Goal: Task Accomplishment & Management: Use online tool/utility

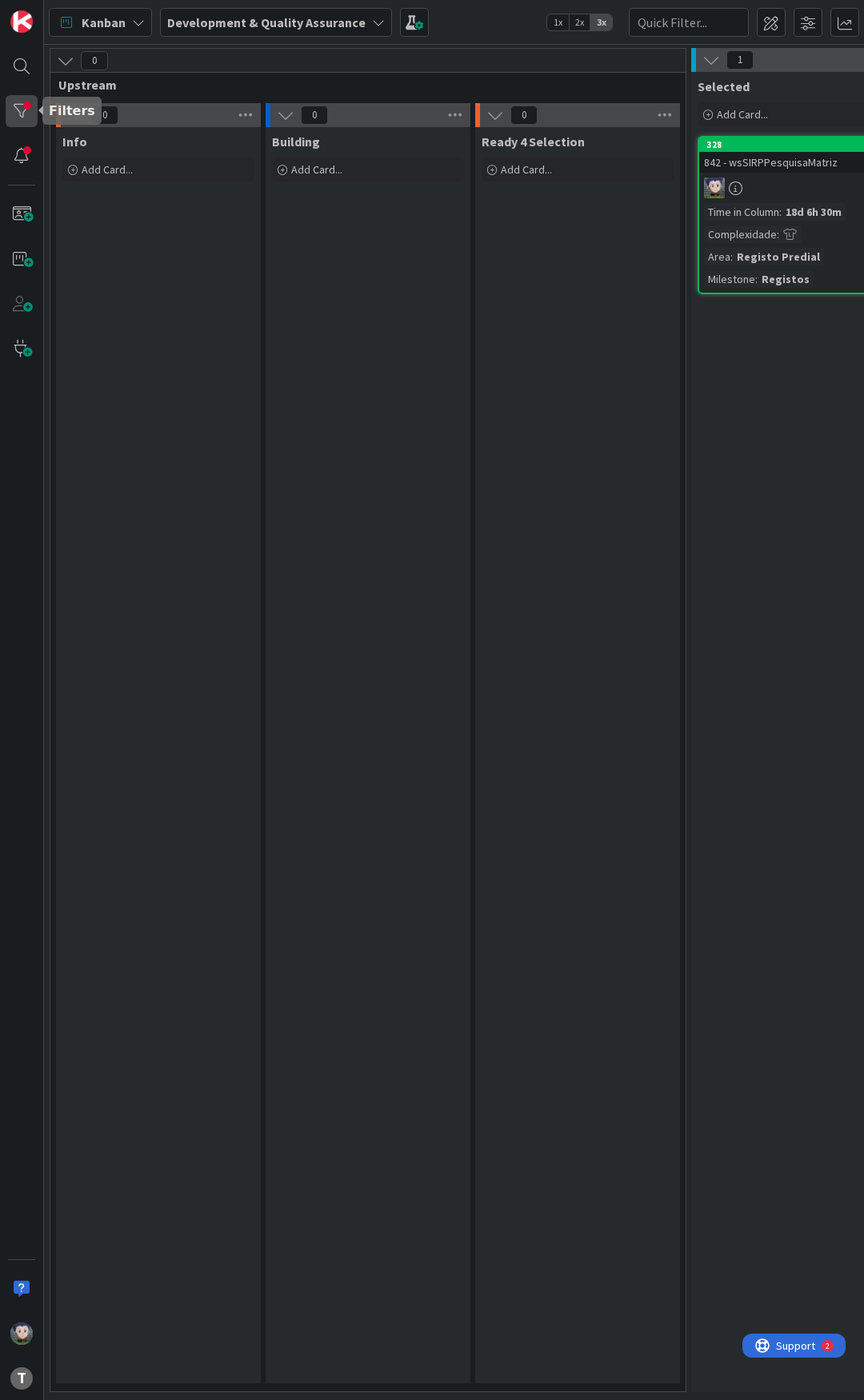
click at [8, 112] on div at bounding box center [22, 112] width 32 height 32
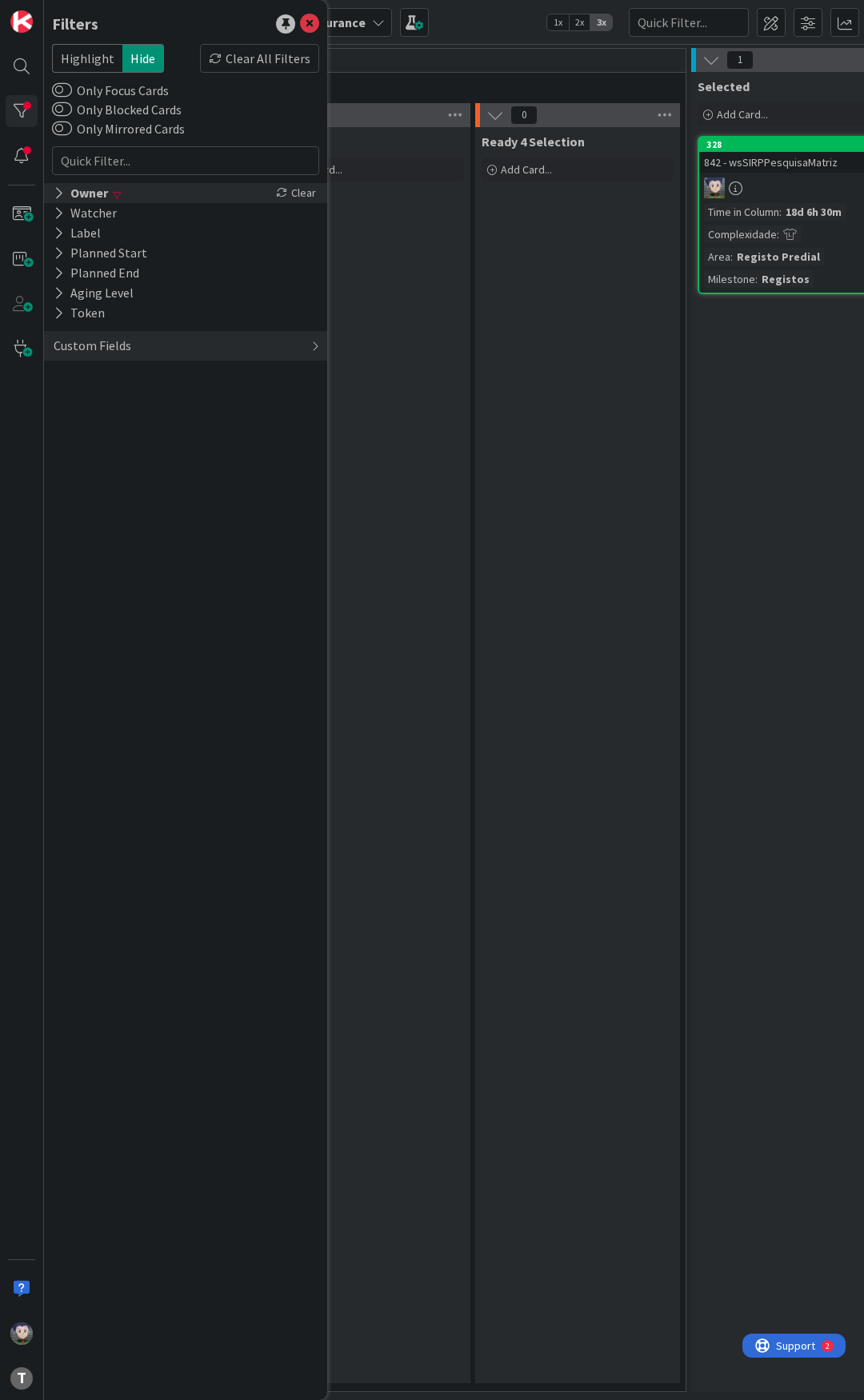
click at [63, 195] on icon at bounding box center [59, 193] width 10 height 13
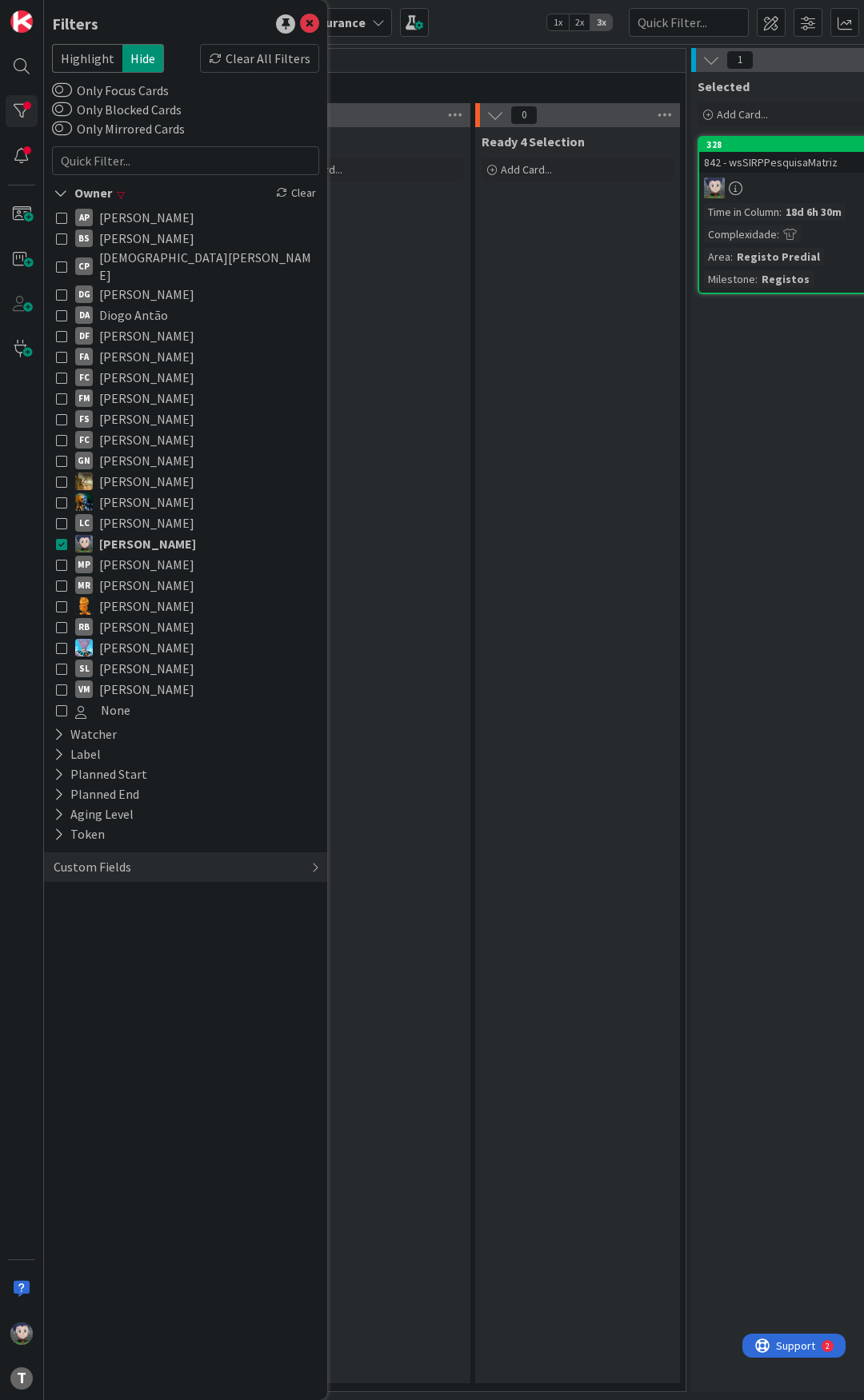
click at [58, 538] on icon at bounding box center [62, 544] width 11 height 11
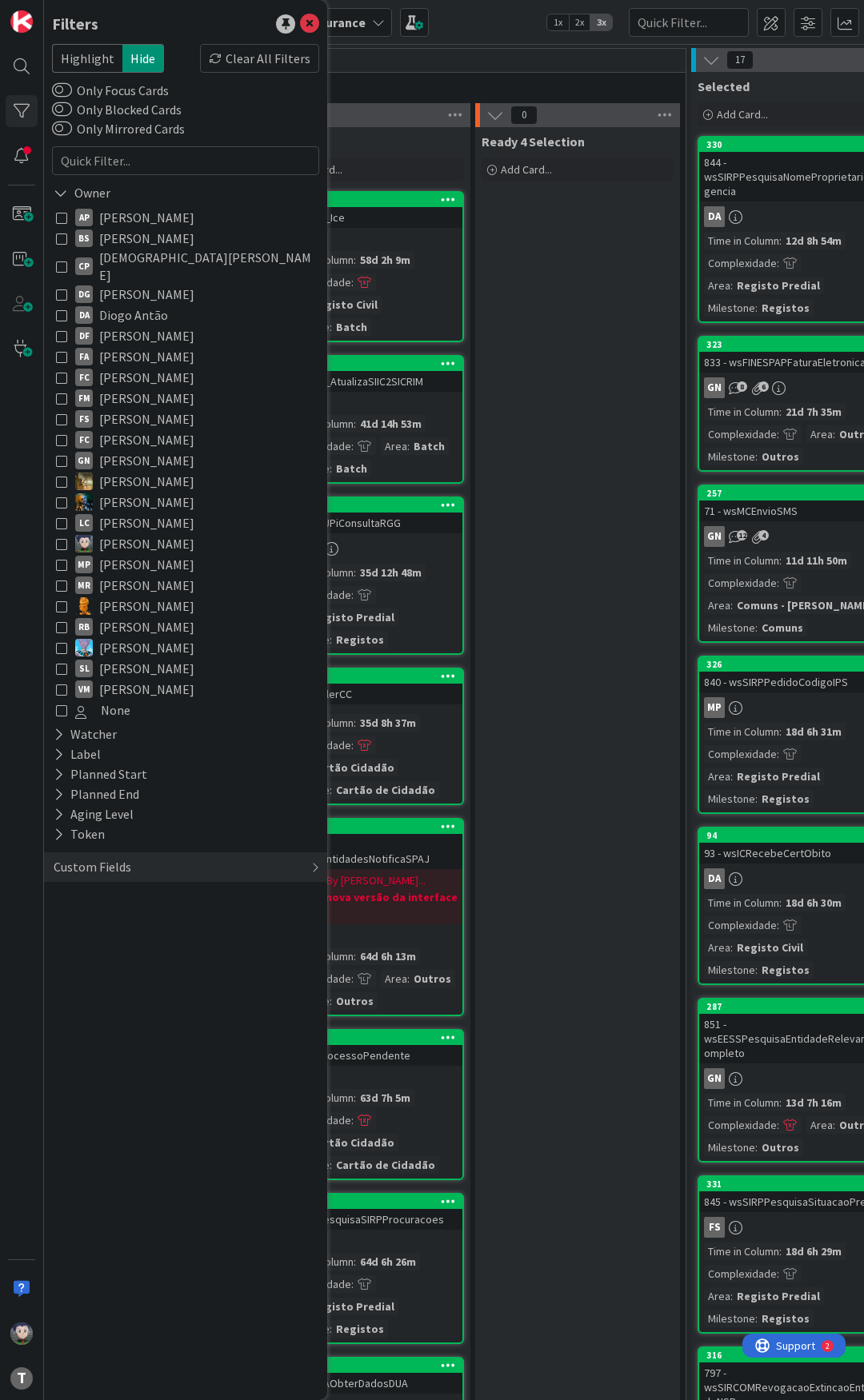
click at [63, 309] on icon at bounding box center [62, 315] width 11 height 11
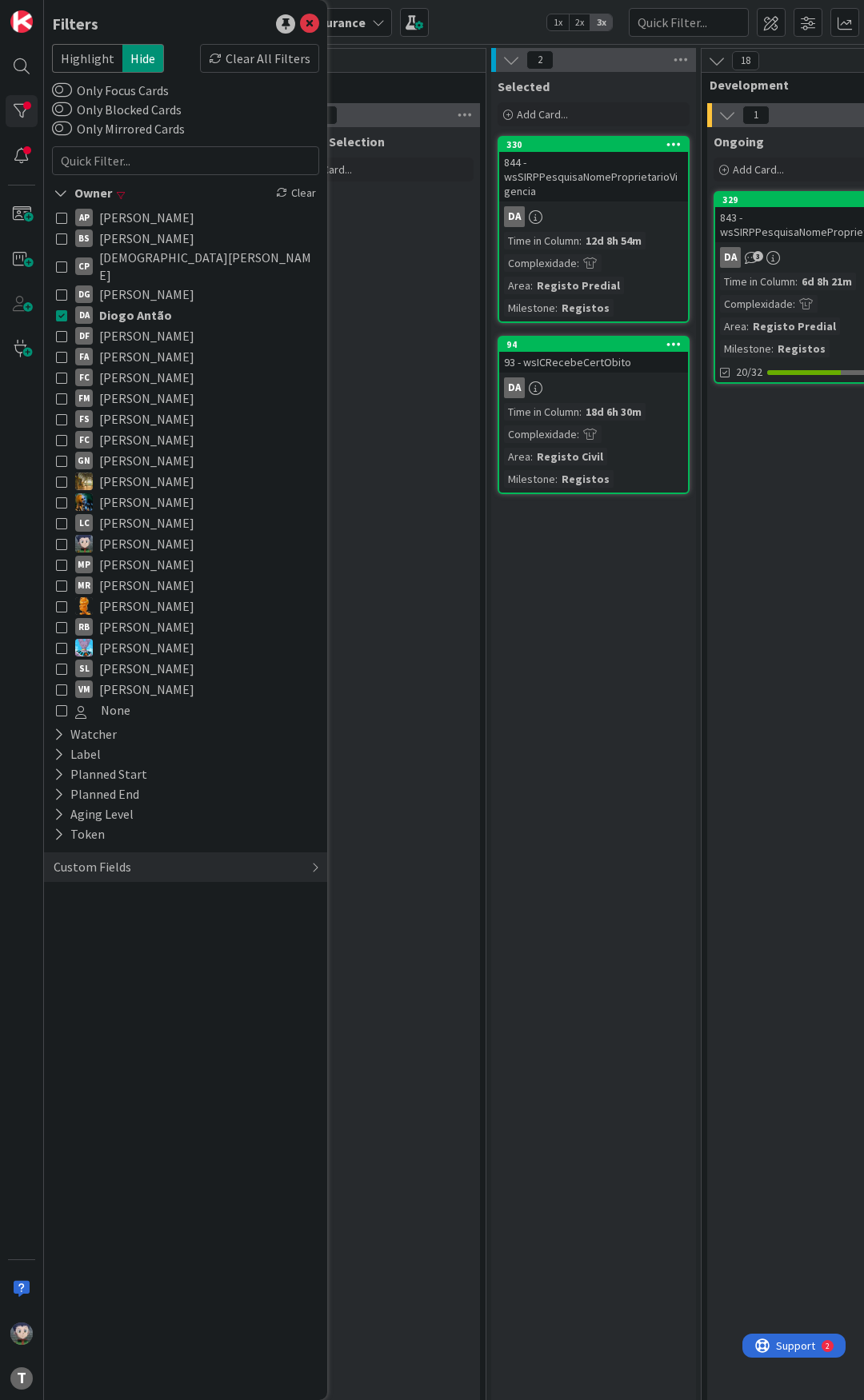
scroll to position [0, 240]
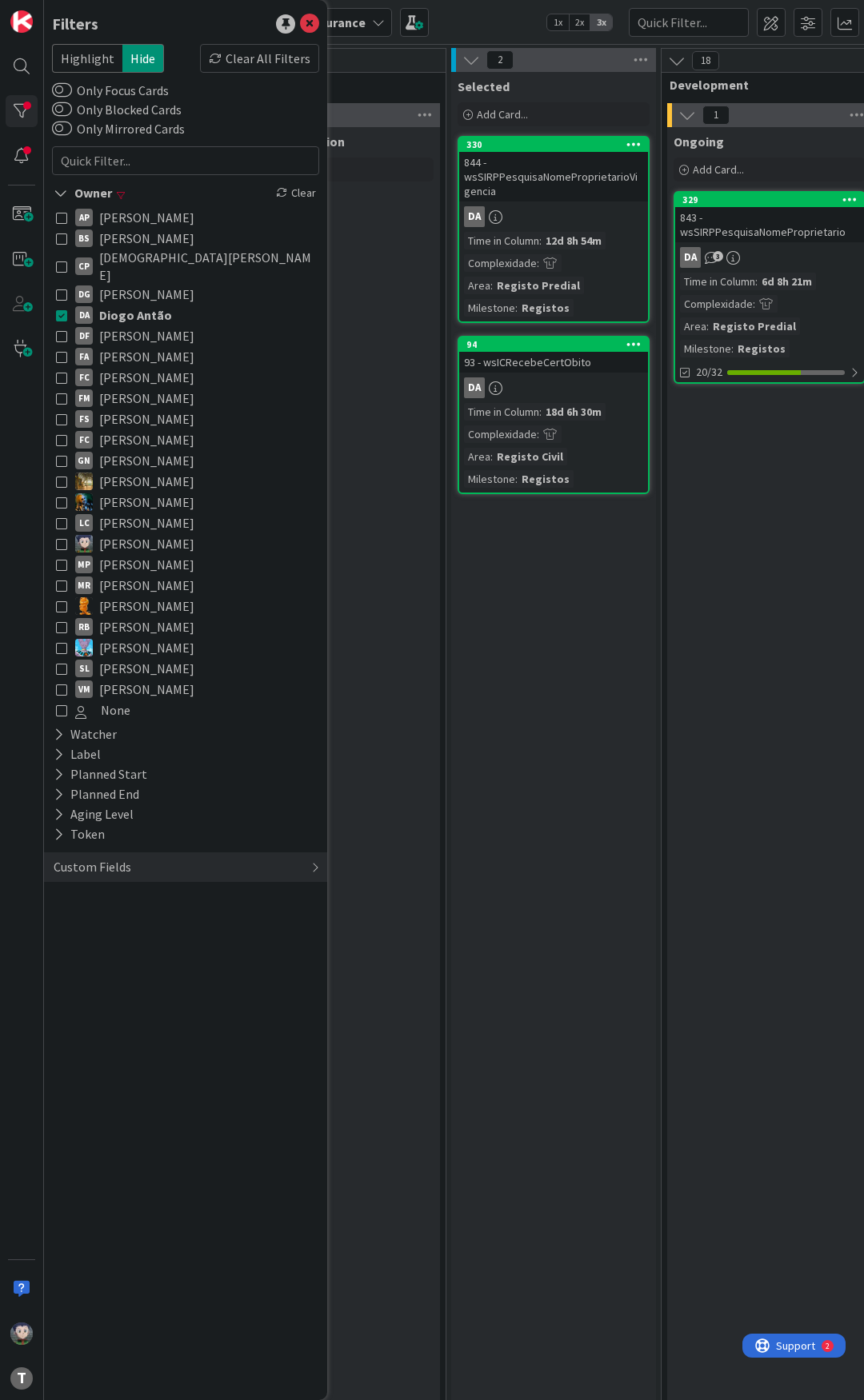
click at [557, 183] on div "844 - wsSIRPPesquisaNomeProprietarioVigencia" at bounding box center [554, 177] width 189 height 49
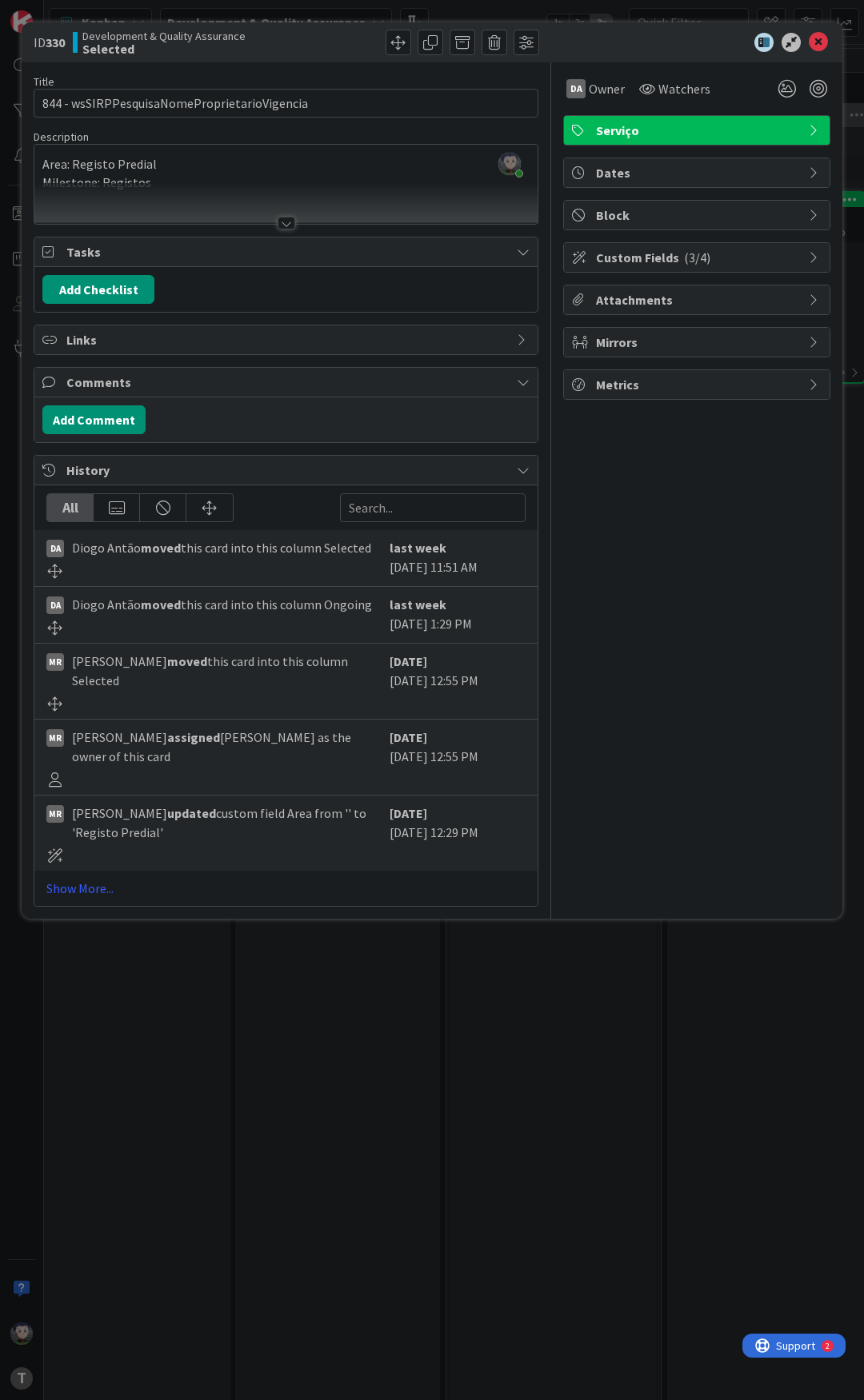
click at [309, 1022] on div "ID 330 Development & Quality Assurance Selected Title 44 / 128 844 - wsSIRPPesq…" at bounding box center [432, 700] width 864 height 1400
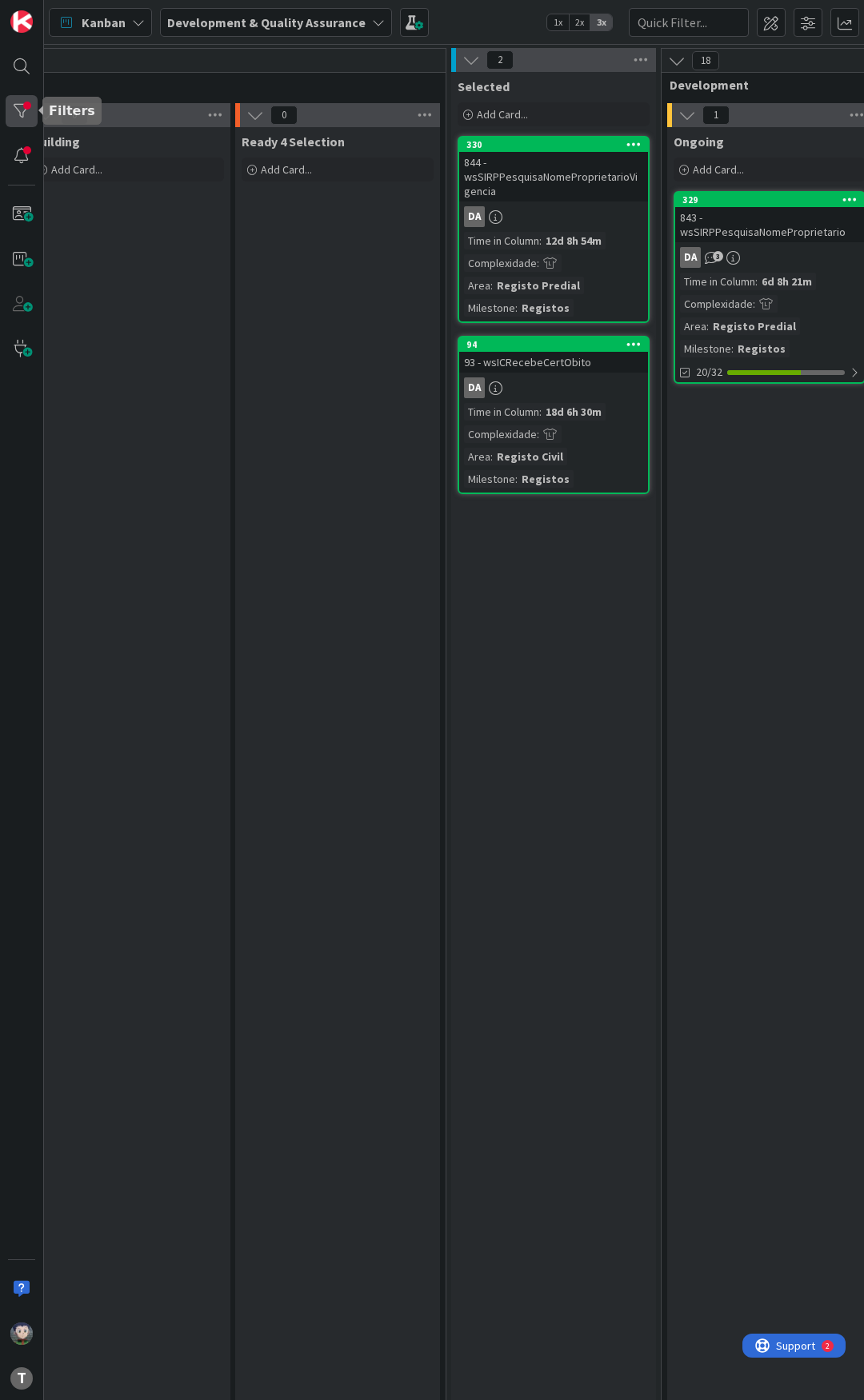
click at [28, 117] on div at bounding box center [22, 112] width 32 height 32
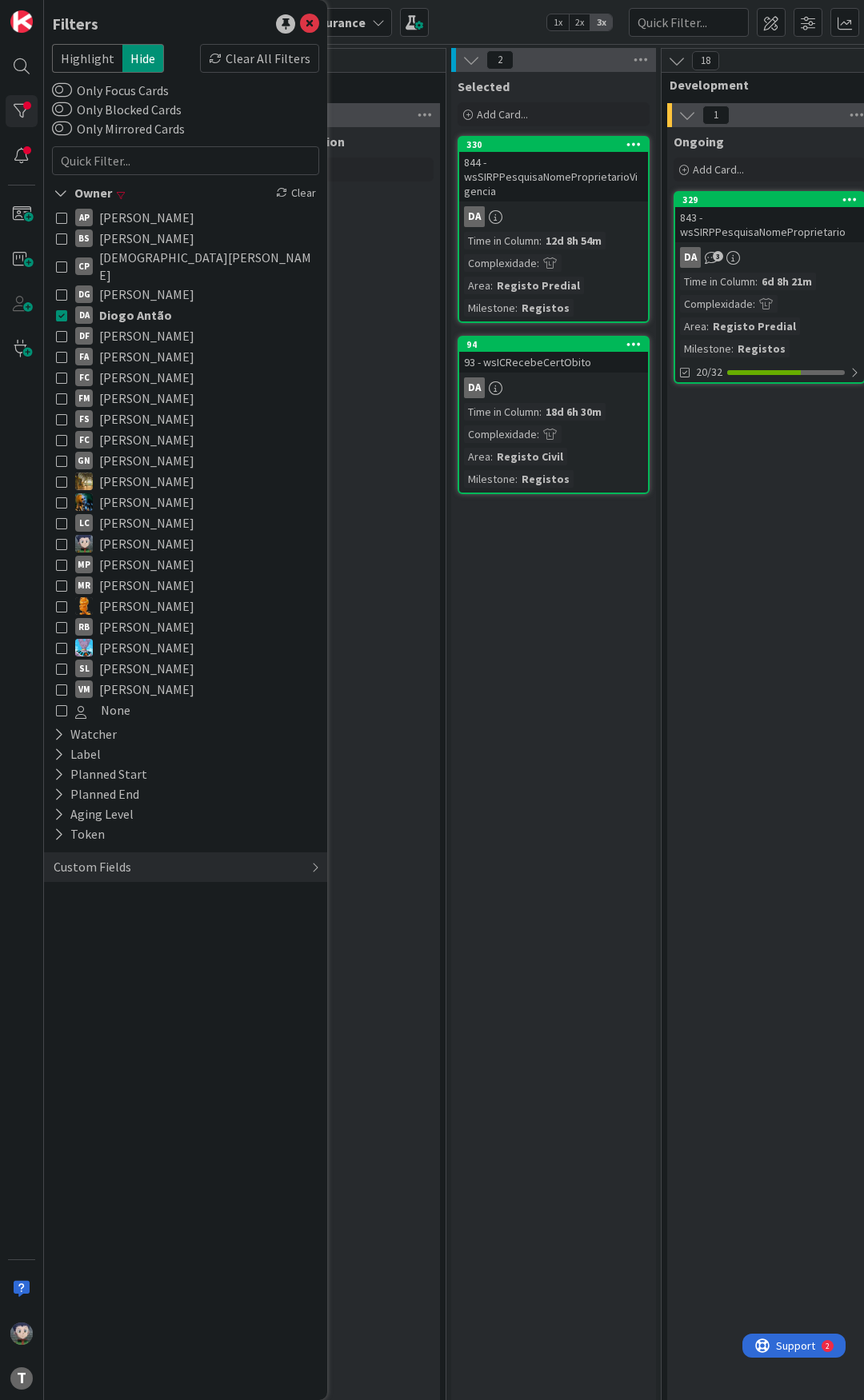
drag, startPoint x: 63, startPoint y: 308, endPoint x: 65, endPoint y: 335, distance: 27.1
click at [63, 307] on button "DA Diogo Antão" at bounding box center [185, 315] width 259 height 21
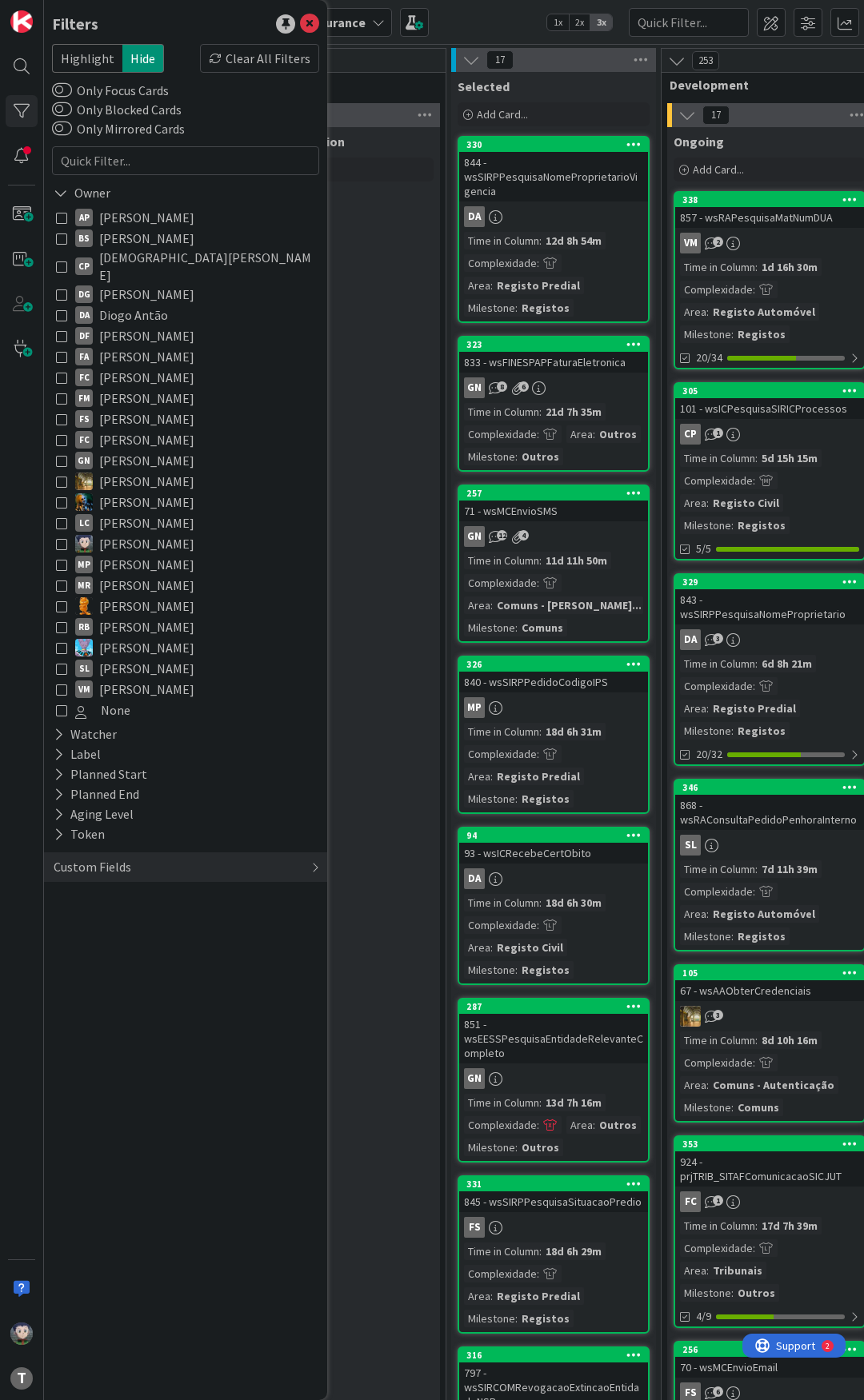
click at [59, 538] on icon at bounding box center [62, 544] width 11 height 11
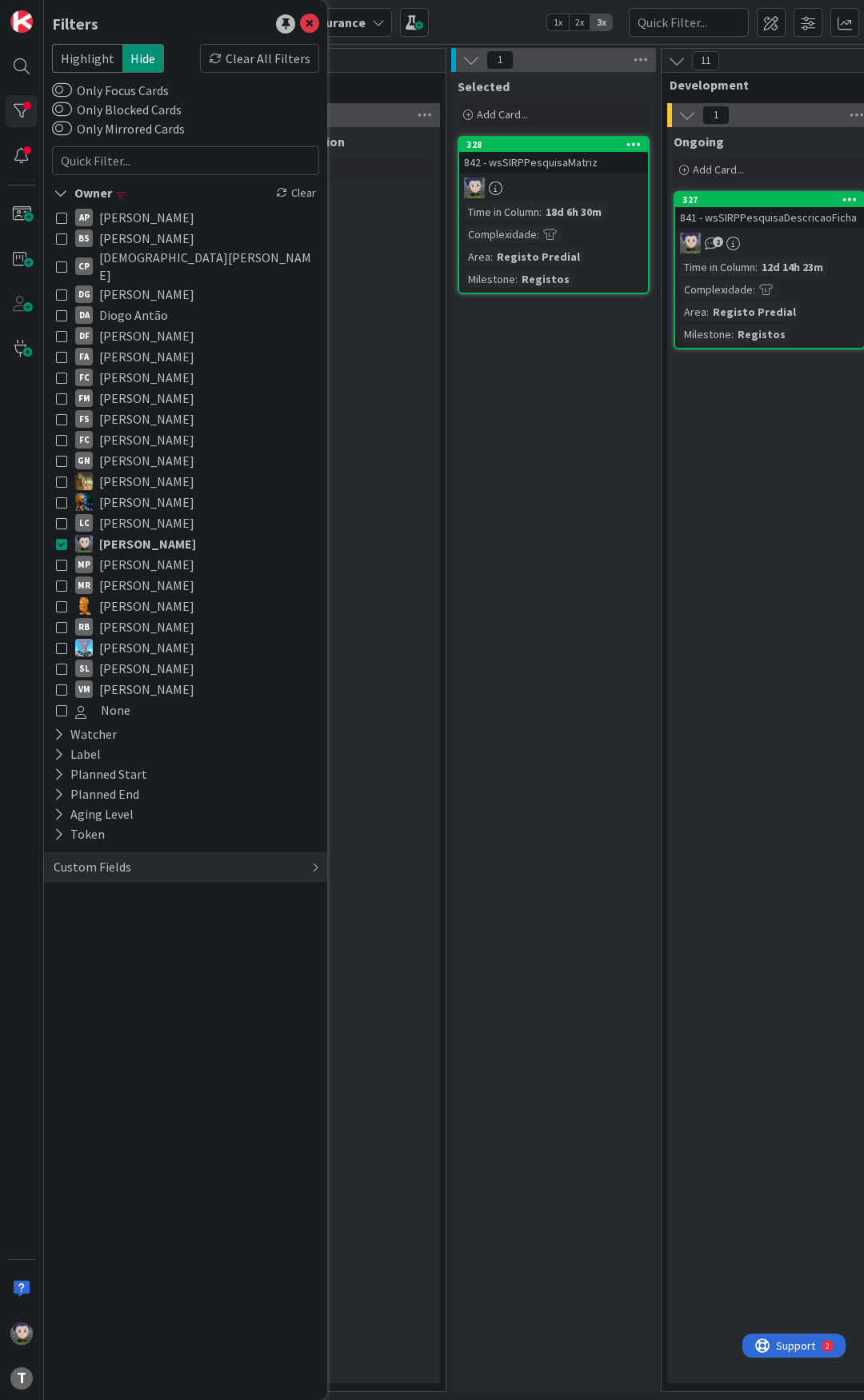
click at [444, 355] on div "0 Upstream 0 Info Add Card... 0 Building Add Card... 0 Ready 4 Selection Add Ca…" at bounding box center [128, 720] width 637 height 1344
